Goal: Information Seeking & Learning: Learn about a topic

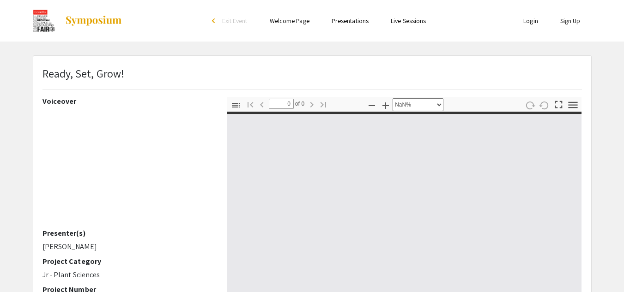
select select "auto"
type input "1"
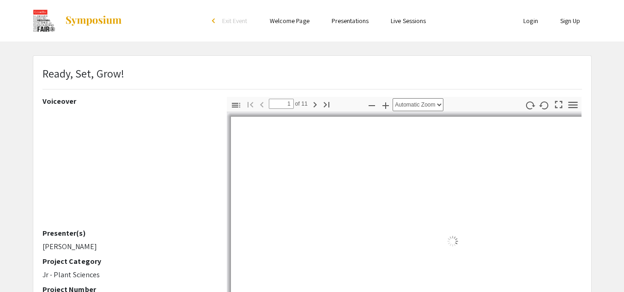
select select "auto"
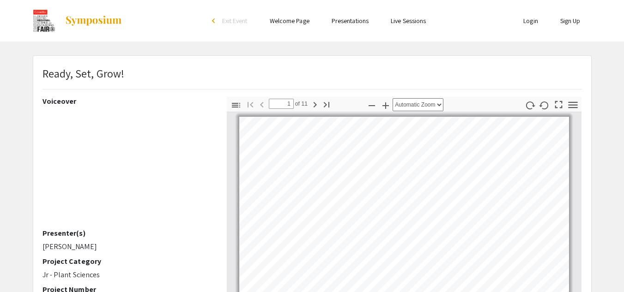
scroll to position [1, 0]
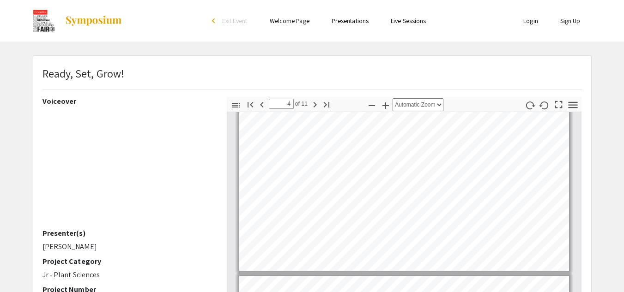
click at [434, 106] on div "Toggle Sidebar Find Go to First Page Previous 4 of 11 Next Go to Last Page Zoom…" at bounding box center [404, 258] width 355 height 323
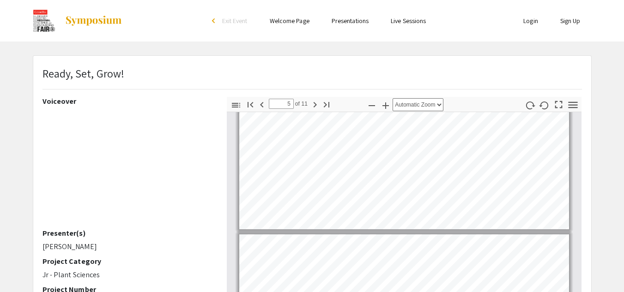
click at [499, 100] on div "Toggle Sidebar Find Go to First Page Previous 5 of 11 Next Go to Last Page Zoom…" at bounding box center [404, 258] width 355 height 323
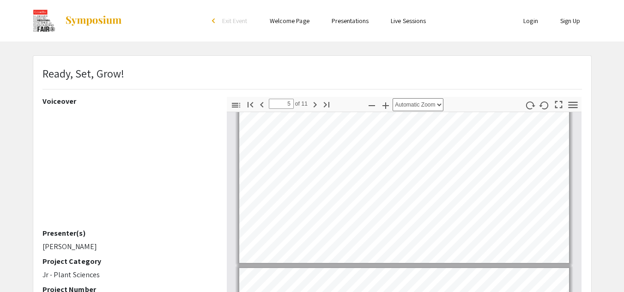
type input "4"
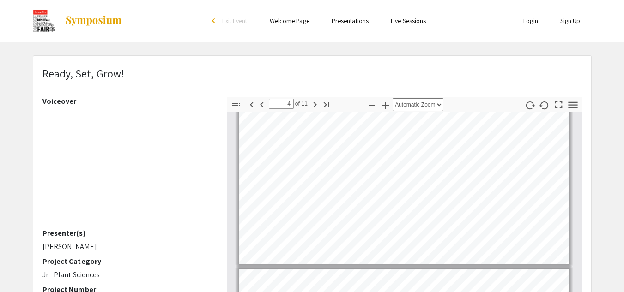
scroll to position [609, 0]
click at [389, 108] on icon "button" at bounding box center [385, 105] width 11 height 11
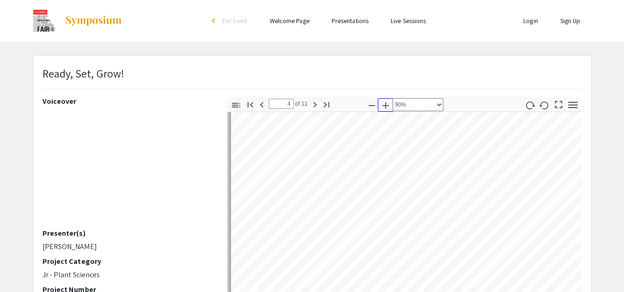
click at [389, 108] on icon "button" at bounding box center [385, 105] width 11 height 11
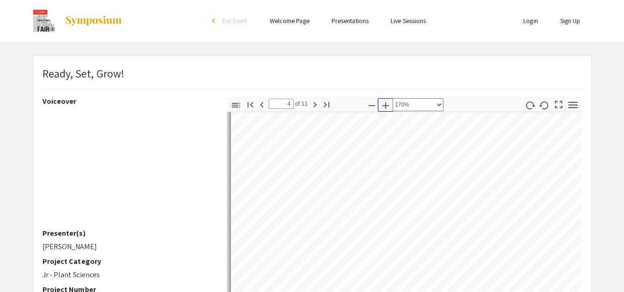
click at [389, 108] on icon "button" at bounding box center [385, 105] width 11 height 11
select select "custom"
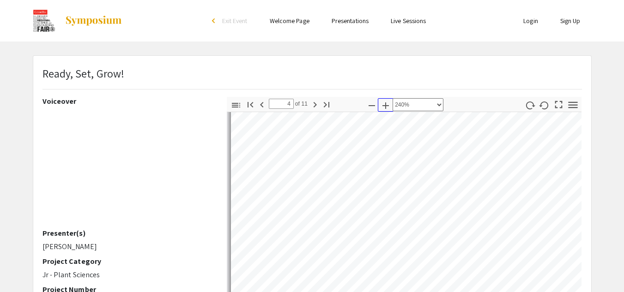
scroll to position [2162, 0]
